Goal: Information Seeking & Learning: Learn about a topic

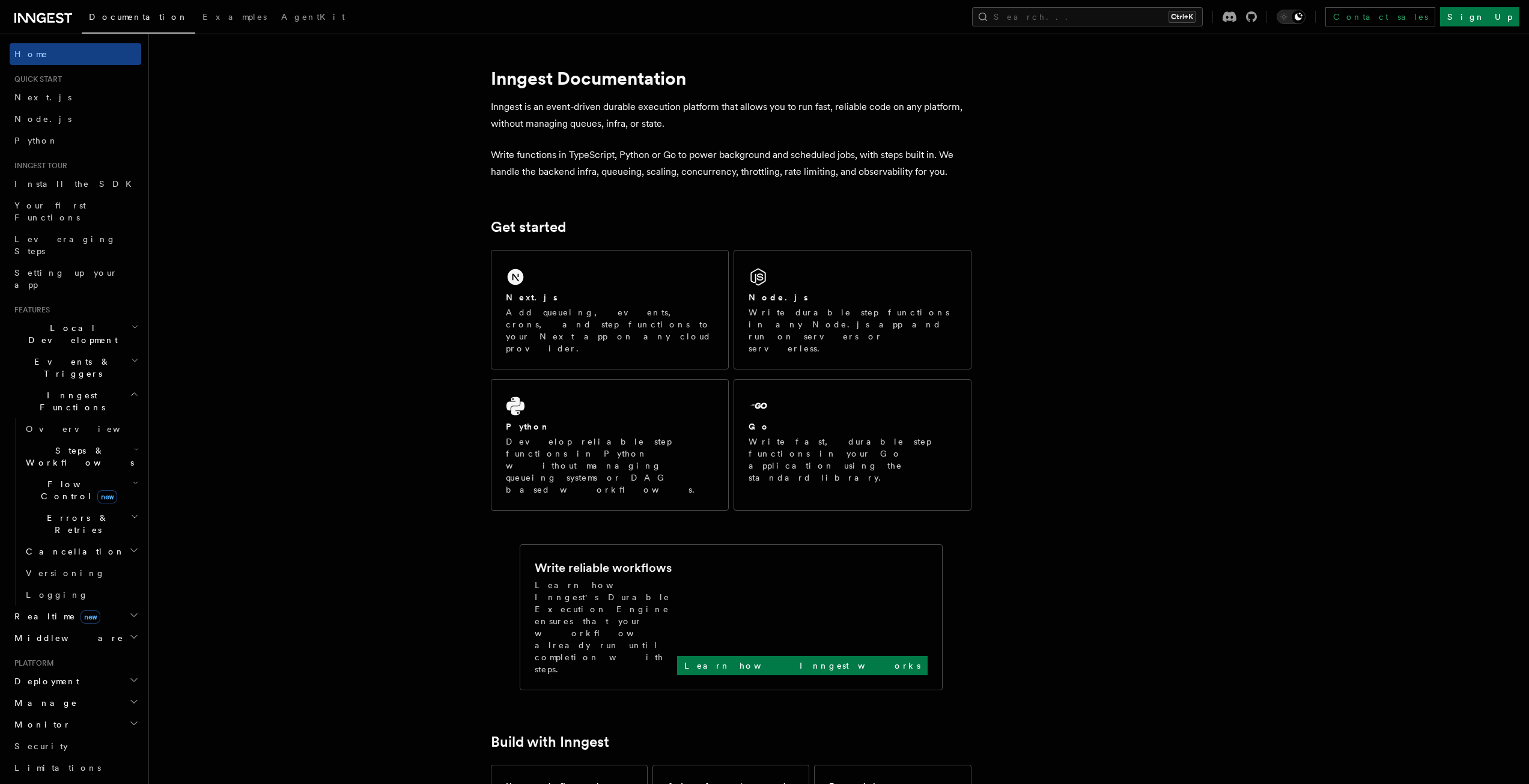
click at [100, 351] on h2 "Events & Triggers" at bounding box center [75, 368] width 131 height 34
click at [88, 426] on link "Sending events" at bounding box center [81, 442] width 120 height 34
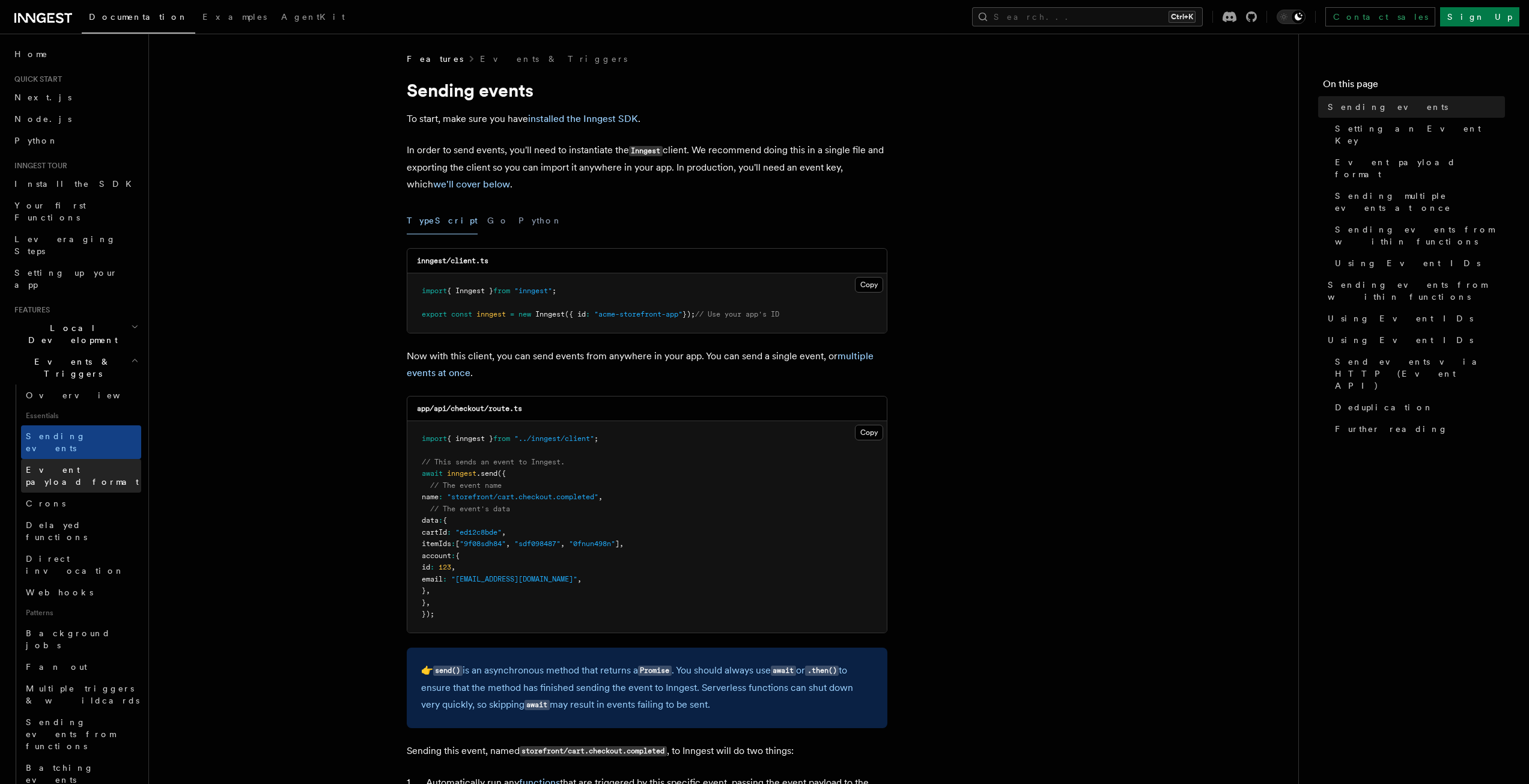
click at [77, 465] on span "Event payload format" at bounding box center [82, 476] width 113 height 22
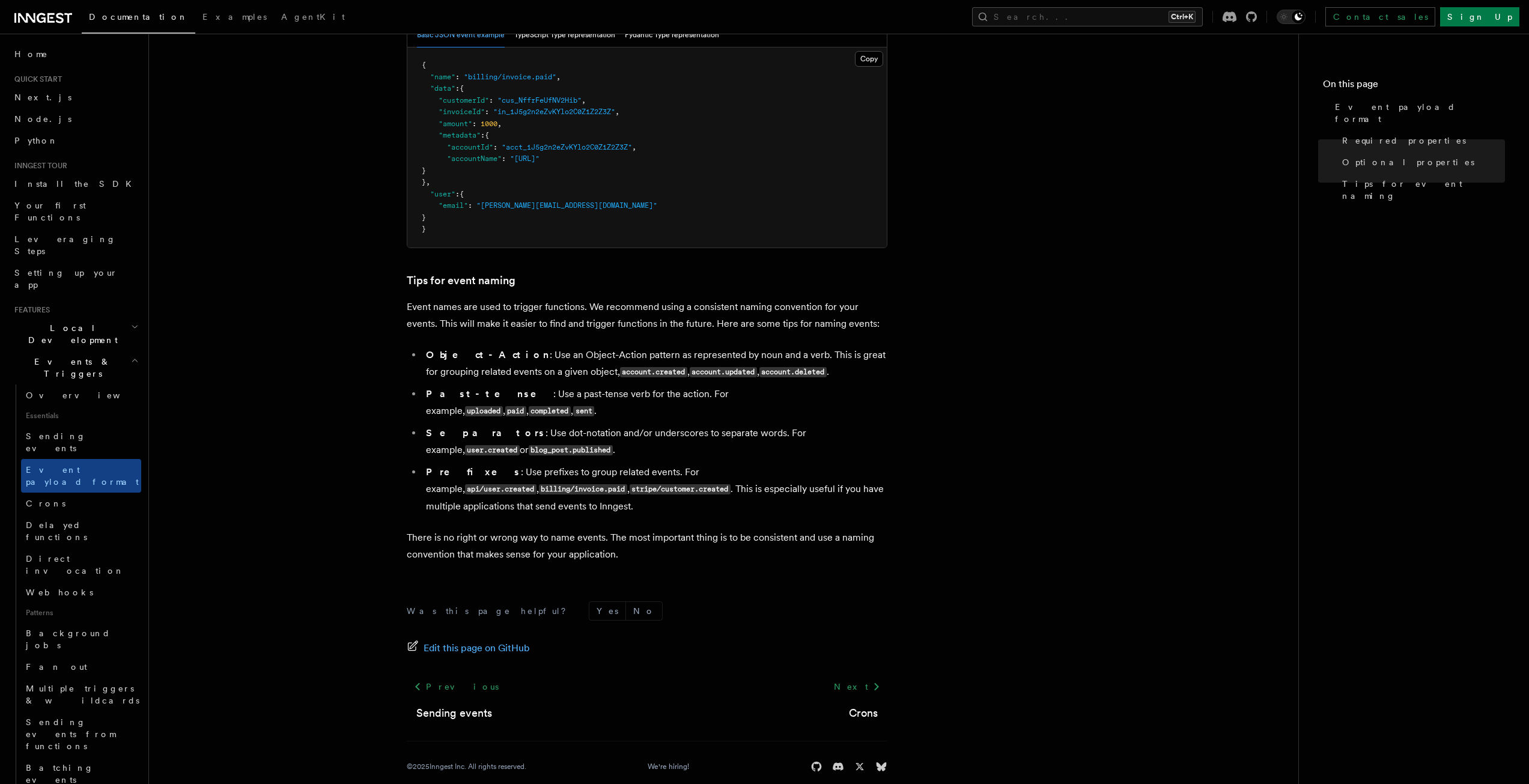
scroll to position [561, 0]
click at [70, 628] on span "Background jobs" at bounding box center [68, 639] width 85 height 22
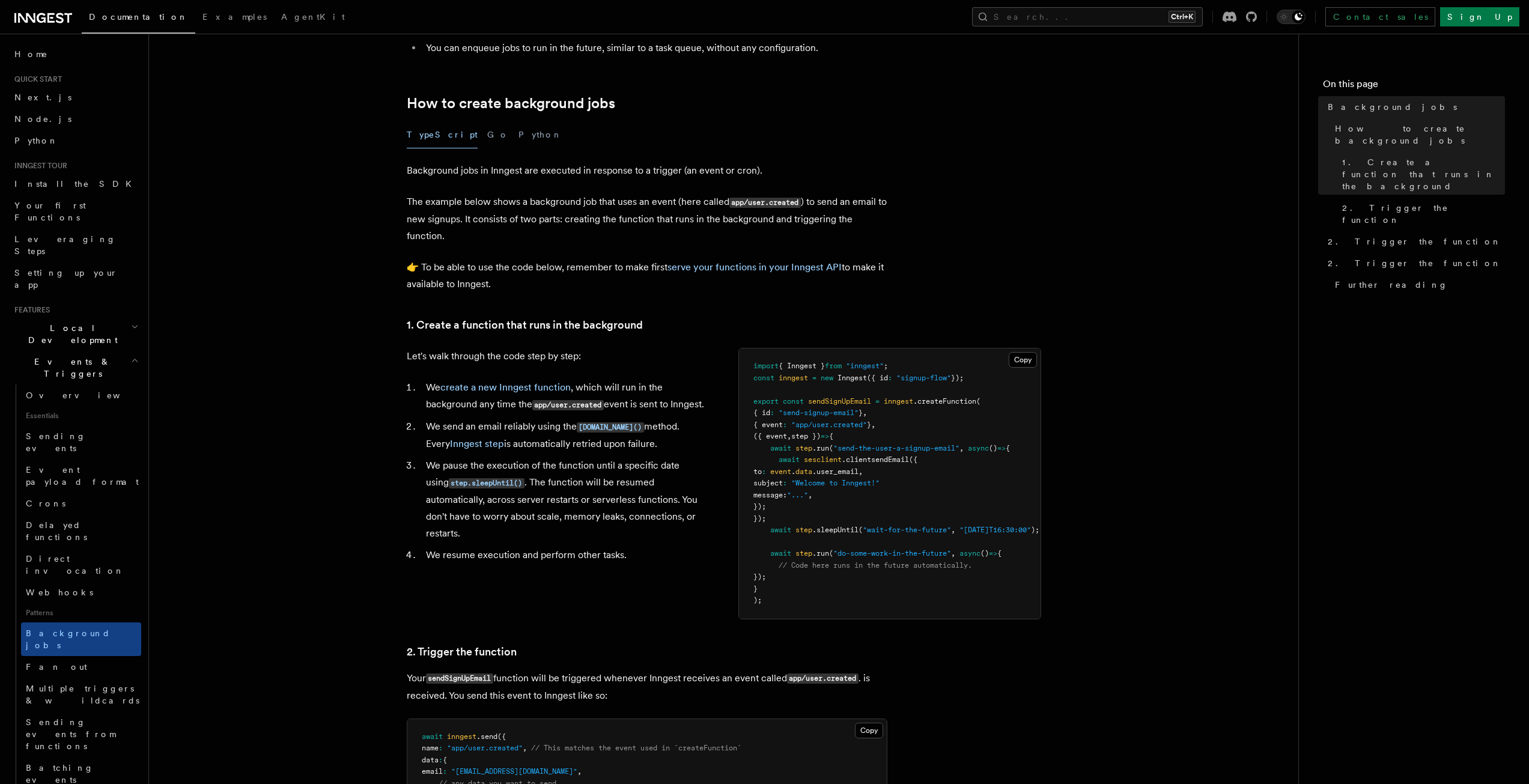
scroll to position [180, 0]
click at [40, 662] on span "Fan out" at bounding box center [56, 666] width 61 height 9
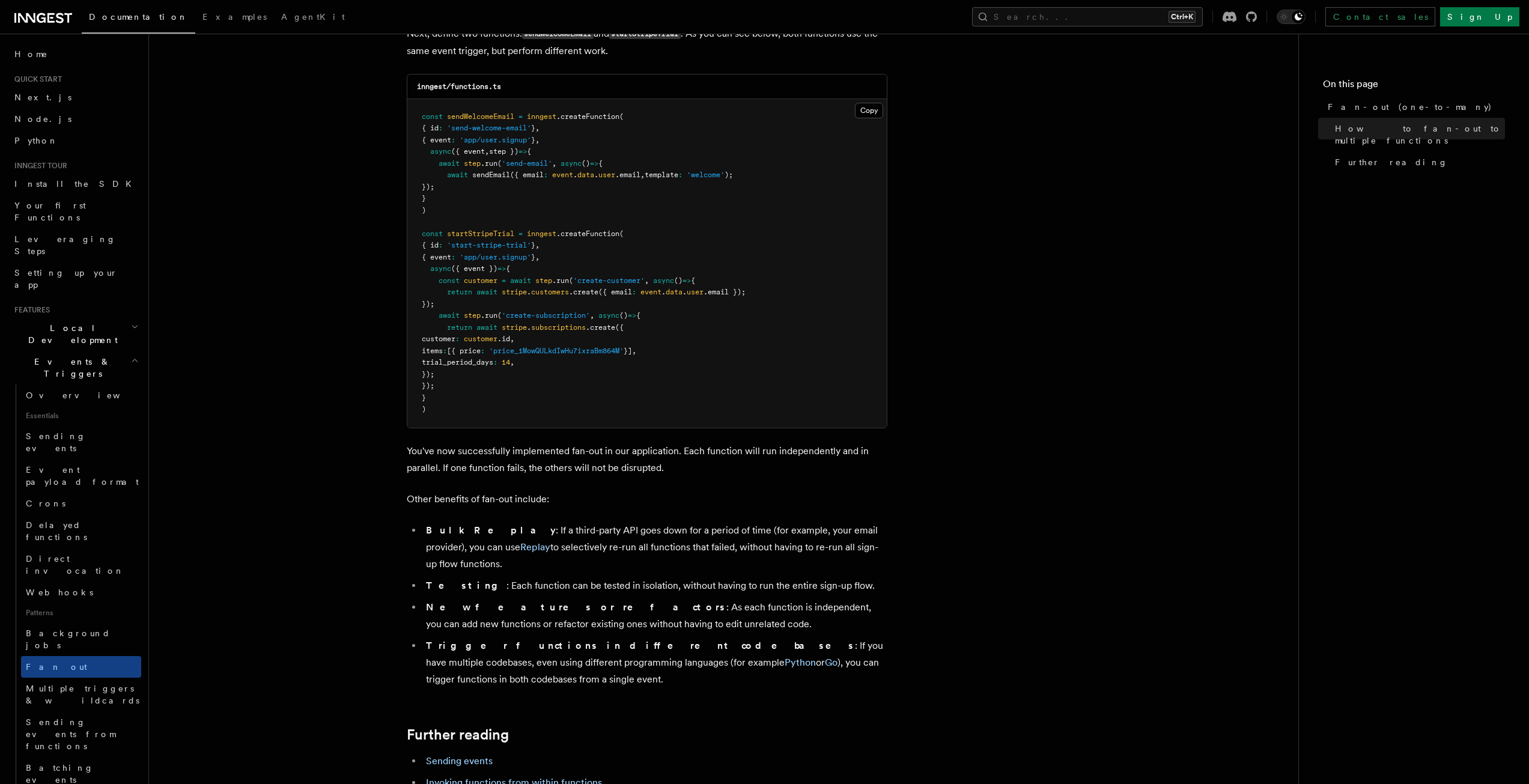
scroll to position [1142, 0]
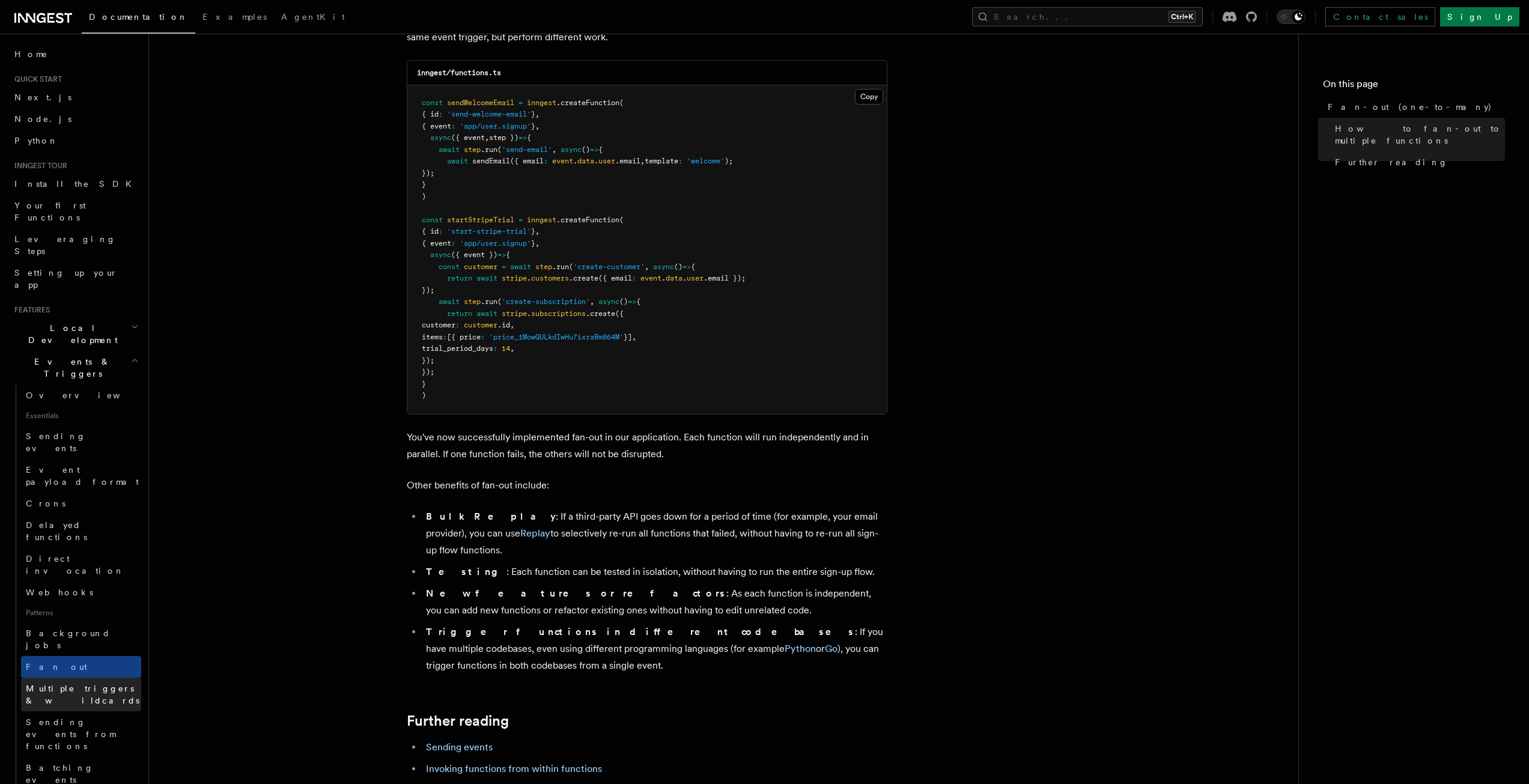
click at [29, 682] on span "Multiple triggers & wildcards" at bounding box center [83, 694] width 115 height 24
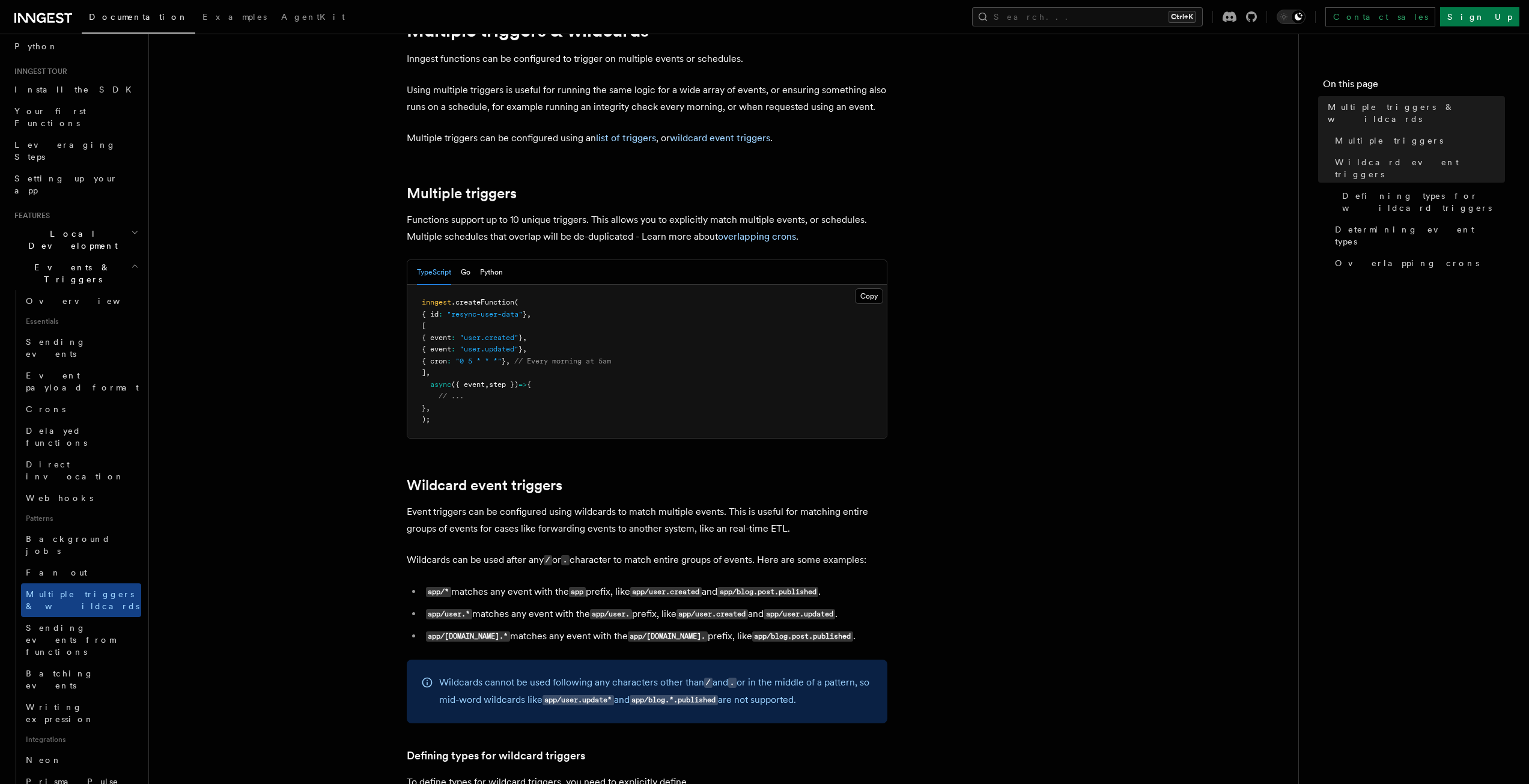
scroll to position [120, 0]
